Goal: Book appointment/travel/reservation

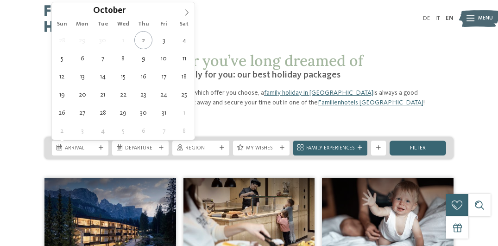
click at [90, 147] on span "Arrival" at bounding box center [80, 148] width 31 height 7
click at [181, 11] on span at bounding box center [187, 10] width 16 height 16
type input "****"
click at [181, 11] on span at bounding box center [187, 10] width 16 height 16
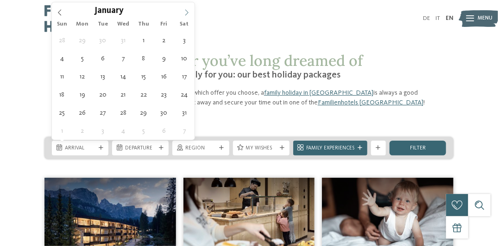
click at [183, 11] on span at bounding box center [187, 10] width 16 height 16
click at [188, 13] on icon at bounding box center [186, 13] width 3 height 6
click at [185, 12] on icon at bounding box center [187, 12] width 6 height 6
type div "[DATE]"
type input "****"
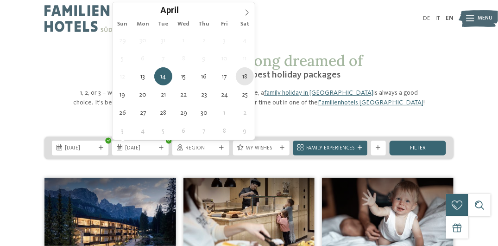
type div "[DATE]"
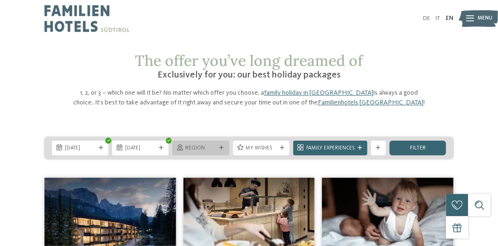
click at [213, 146] on span "Region" at bounding box center [200, 148] width 31 height 7
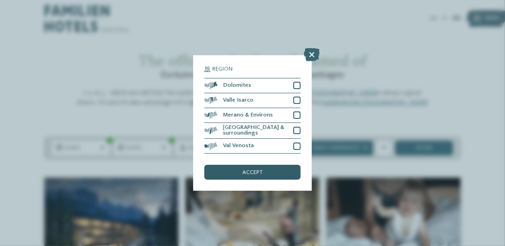
click at [262, 167] on div "accept" at bounding box center [252, 172] width 96 height 15
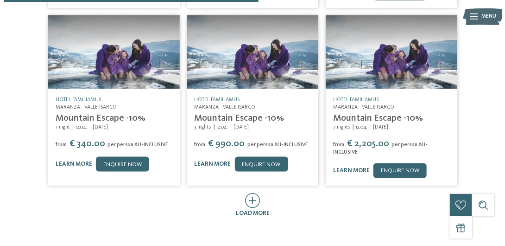
scroll to position [393, 0]
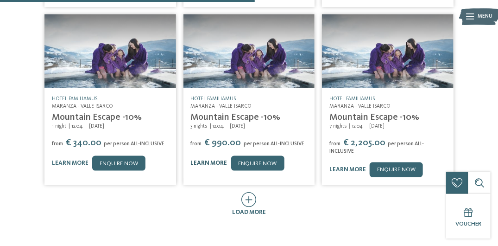
click at [210, 160] on link "learn more" at bounding box center [209, 163] width 37 height 6
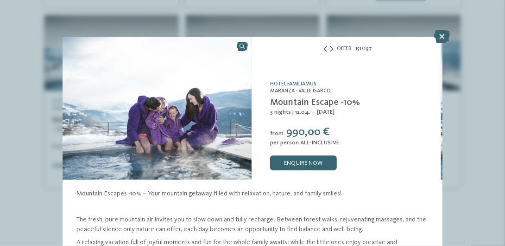
scroll to position [99, 0]
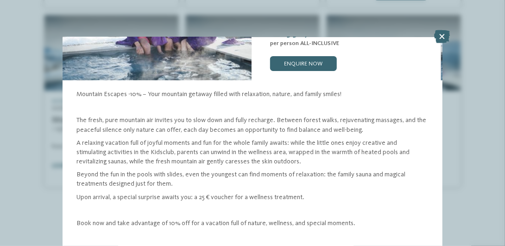
click at [317, 118] on p "The fresh, pure mountain air invites you to slow down and fully recharge. Betwe…" at bounding box center [251, 124] width 350 height 19
click at [279, 140] on p "A relaxing vacation full of joyful moments and fun for the whole family awaits:…" at bounding box center [251, 152] width 350 height 28
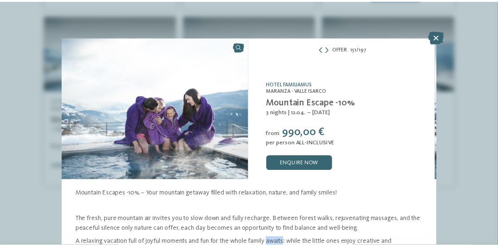
scroll to position [0, 0]
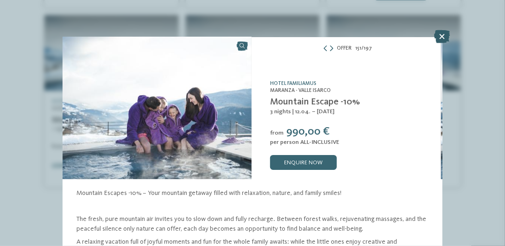
click at [445, 39] on icon at bounding box center [443, 36] width 16 height 13
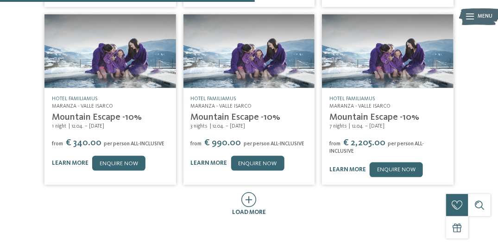
click at [254, 192] on icon at bounding box center [249, 199] width 15 height 15
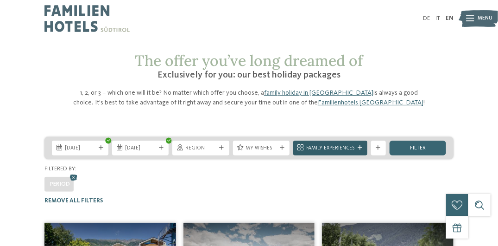
click at [340, 147] on span "Family Experiences" at bounding box center [330, 148] width 48 height 7
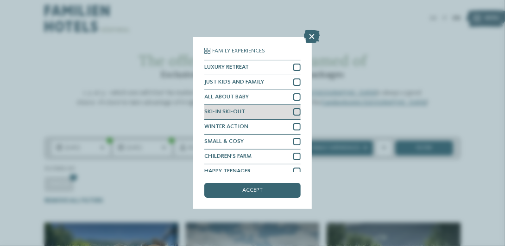
click at [265, 108] on div "SKI-IN SKI-OUT" at bounding box center [252, 112] width 96 height 15
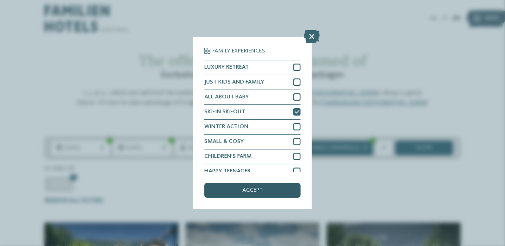
click at [242, 194] on div "accept" at bounding box center [252, 190] width 96 height 15
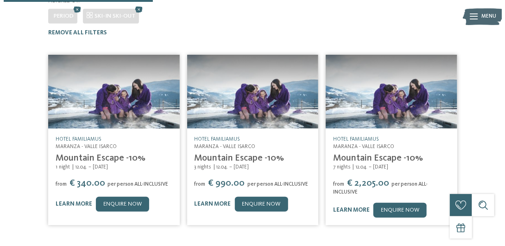
scroll to position [167, 0]
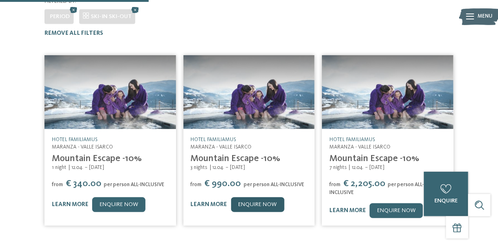
click at [239, 197] on link "enquire now" at bounding box center [257, 204] width 53 height 15
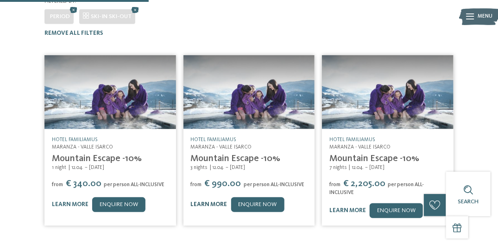
click at [224, 201] on link "learn more" at bounding box center [209, 204] width 37 height 6
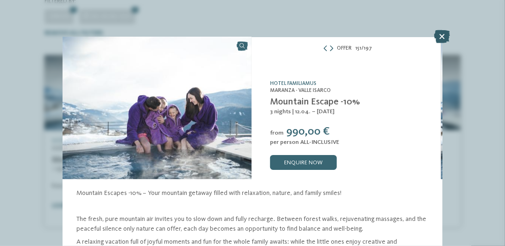
click at [446, 37] on icon at bounding box center [443, 36] width 16 height 13
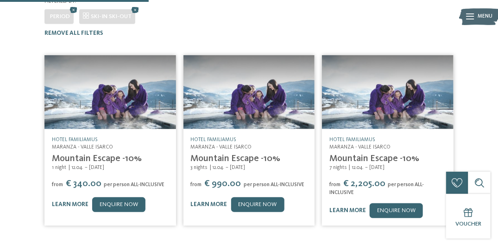
click at [213, 129] on div "Hotel Familiamus Maranza - [PERSON_NAME][GEOGRAPHIC_DATA] Mountain Escape -10% …" at bounding box center [250, 174] width 132 height 90
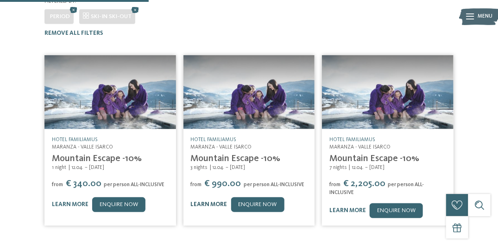
click at [201, 203] on link "learn more" at bounding box center [209, 204] width 37 height 6
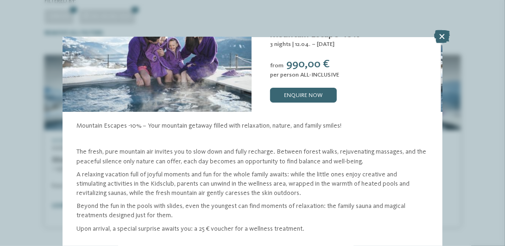
scroll to position [72, 0]
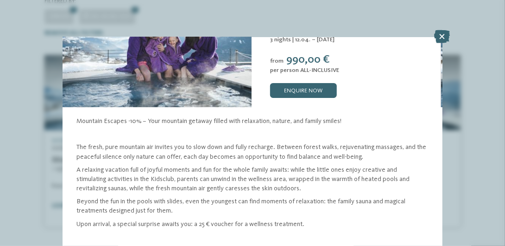
click at [203, 142] on p "The fresh, pure mountain air invites you to slow down and fully recharge. Betwe…" at bounding box center [251, 151] width 350 height 19
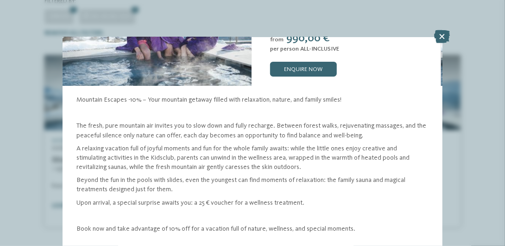
scroll to position [99, 0]
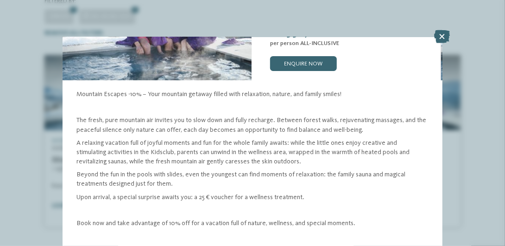
click at [203, 142] on p "A relaxing vacation full of joyful moments and fun for the whole family awaits:…" at bounding box center [251, 152] width 350 height 28
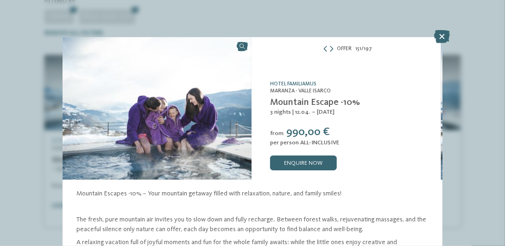
click at [286, 81] on h5 "Hotel Familiamus" at bounding box center [351, 84] width 162 height 7
click at [280, 85] on h5 "Hotel Familiamus" at bounding box center [351, 84] width 162 height 7
click at [280, 81] on link "Hotel Familiamus" at bounding box center [293, 84] width 46 height 6
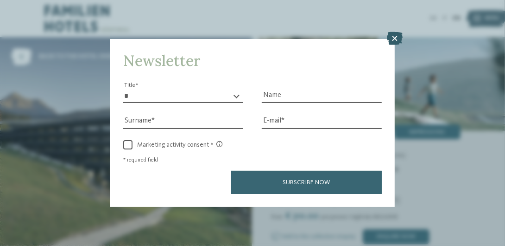
click at [394, 38] on icon at bounding box center [395, 38] width 16 height 13
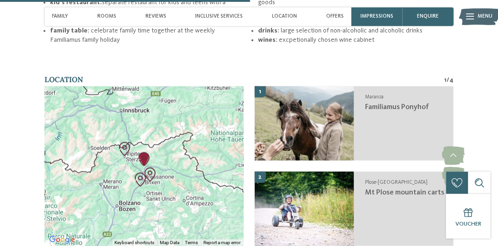
scroll to position [1399, 0]
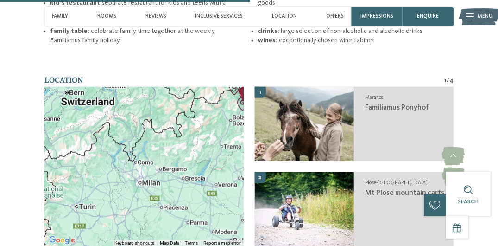
drag, startPoint x: 105, startPoint y: 160, endPoint x: 270, endPoint y: 61, distance: 193.0
click at [270, 75] on section "Location 1 / 4 ← Move left → Move right ↑ Move up ↓ Move down + Zoom in - Zoom …" at bounding box center [249, 166] width 498 height 183
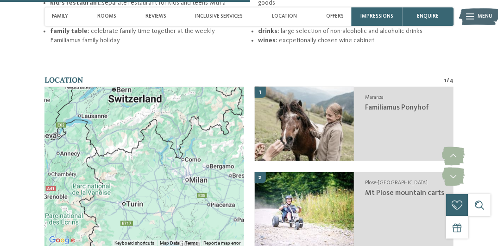
drag, startPoint x: 88, startPoint y: 166, endPoint x: 138, endPoint y: 163, distance: 50.1
click at [138, 163] on div at bounding box center [144, 166] width 199 height 159
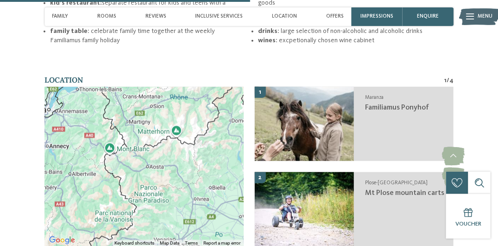
drag, startPoint x: 93, startPoint y: 108, endPoint x: 165, endPoint y: 128, distance: 74.6
click at [165, 128] on div at bounding box center [144, 166] width 199 height 159
